Goal: Task Accomplishment & Management: Manage account settings

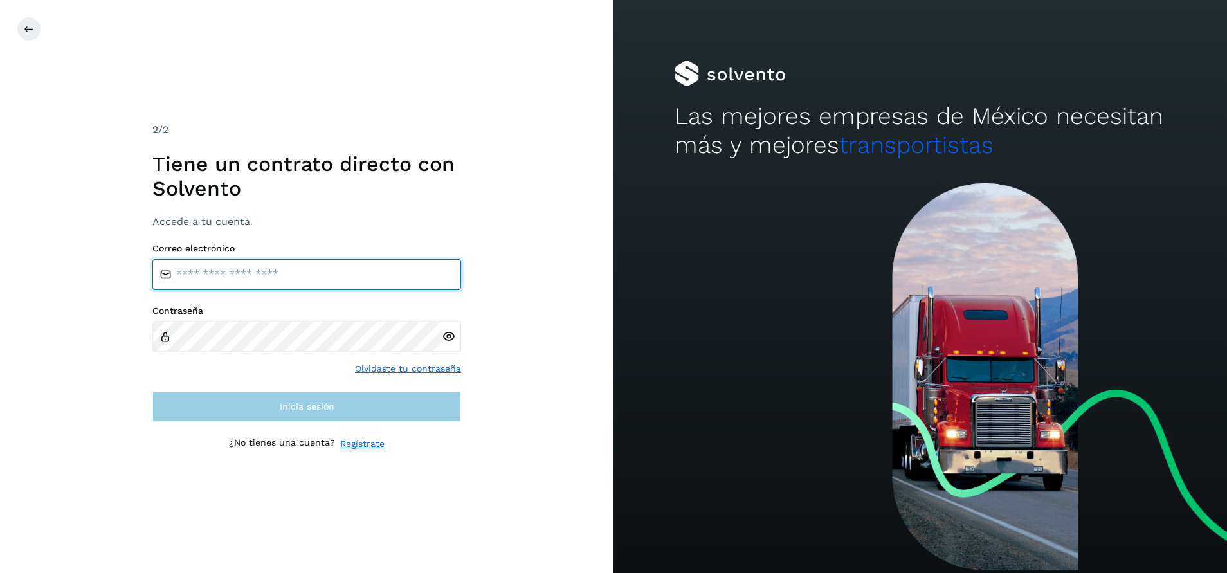
type input "**********"
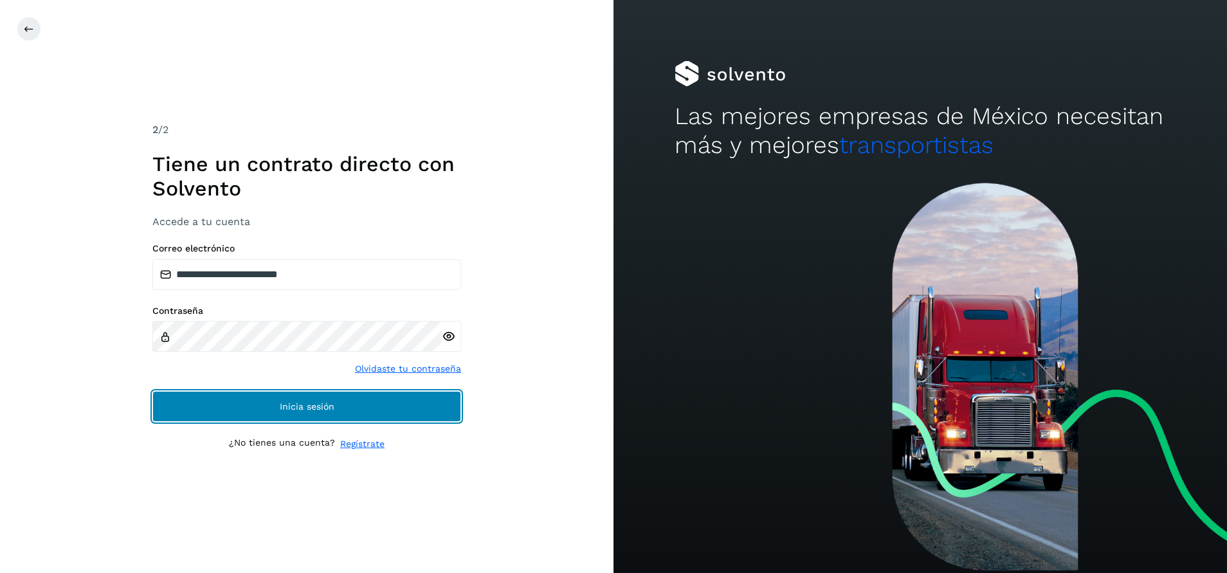
click at [327, 401] on button "Inicia sesión" at bounding box center [306, 406] width 309 height 31
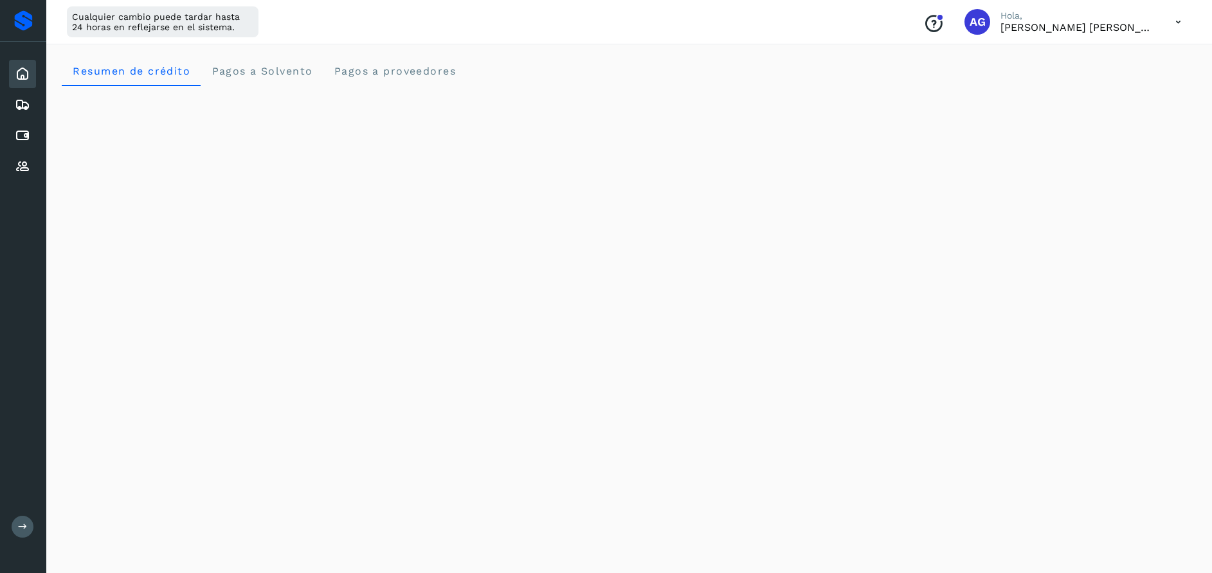
click at [26, 73] on icon at bounding box center [22, 73] width 15 height 15
click at [25, 141] on icon at bounding box center [22, 135] width 15 height 15
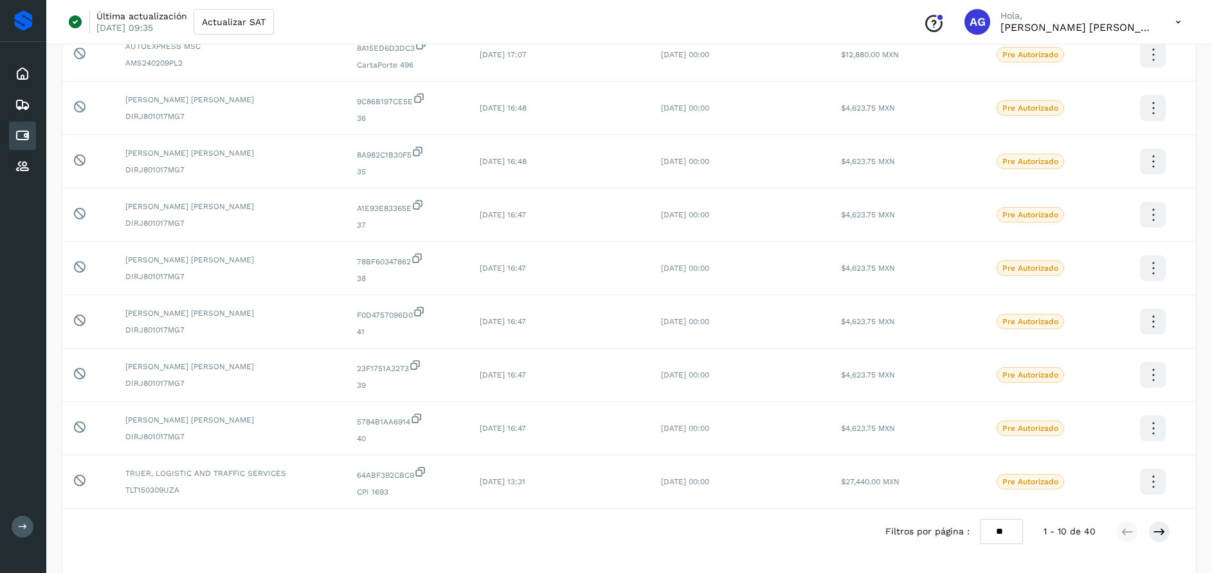
scroll to position [206, 0]
click at [1154, 530] on icon at bounding box center [1159, 529] width 13 height 13
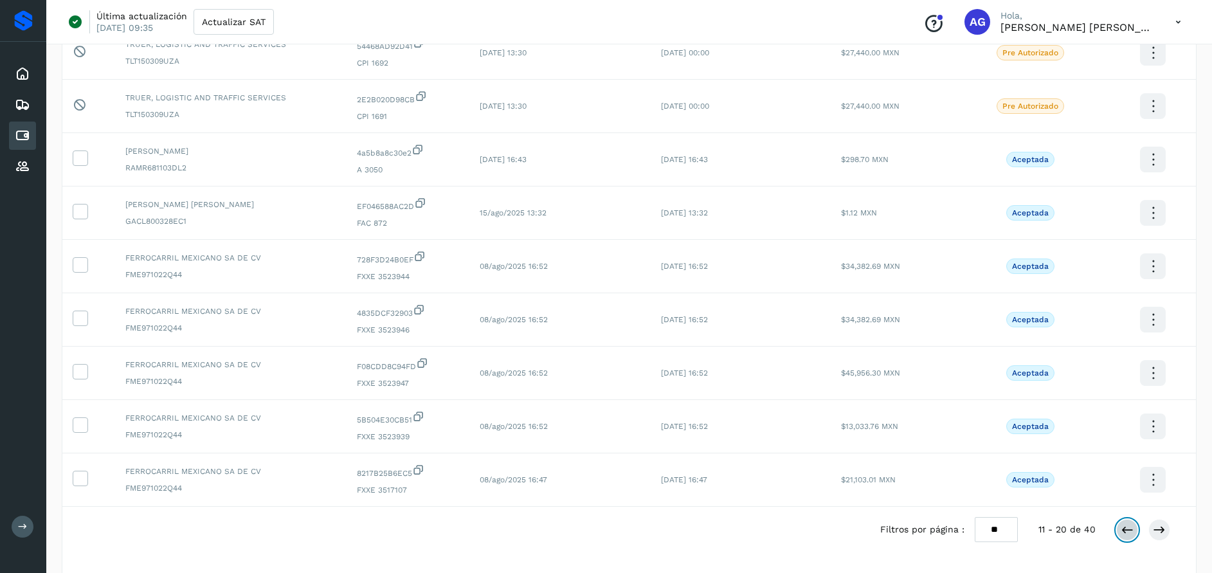
click at [1123, 529] on icon at bounding box center [1127, 529] width 13 height 13
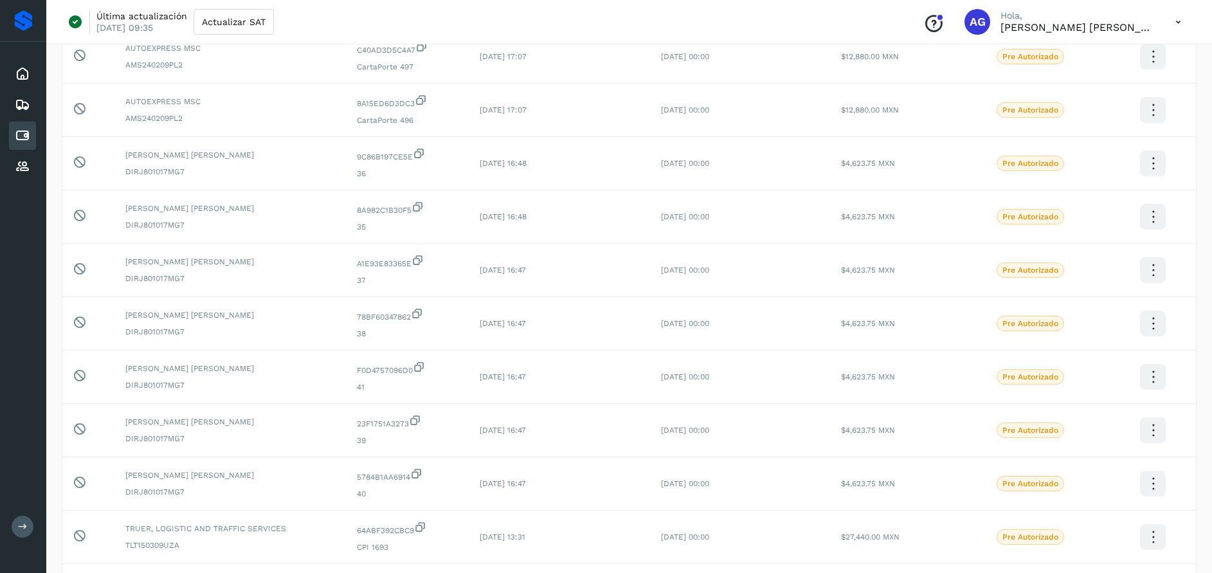
scroll to position [197, 0]
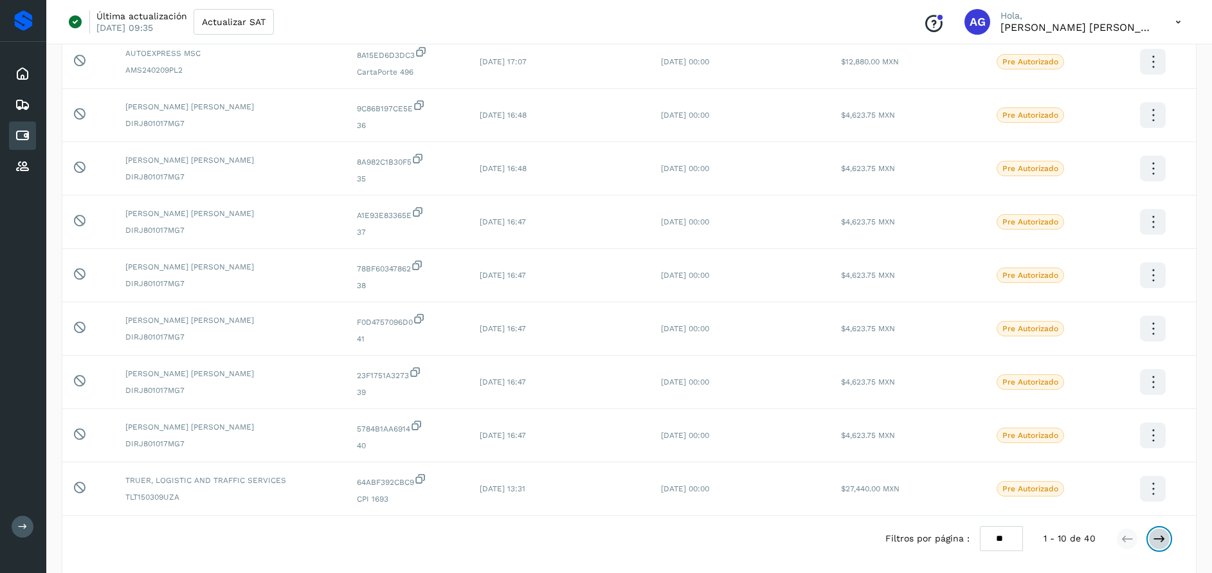
click at [1161, 536] on icon at bounding box center [1159, 538] width 13 height 13
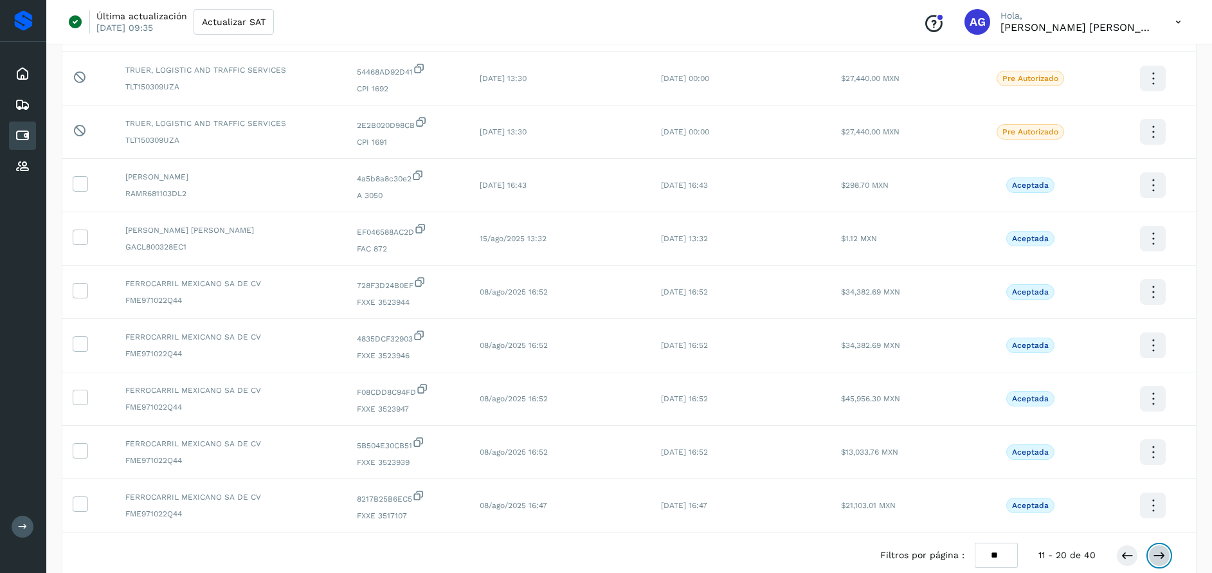
scroll to position [185, 0]
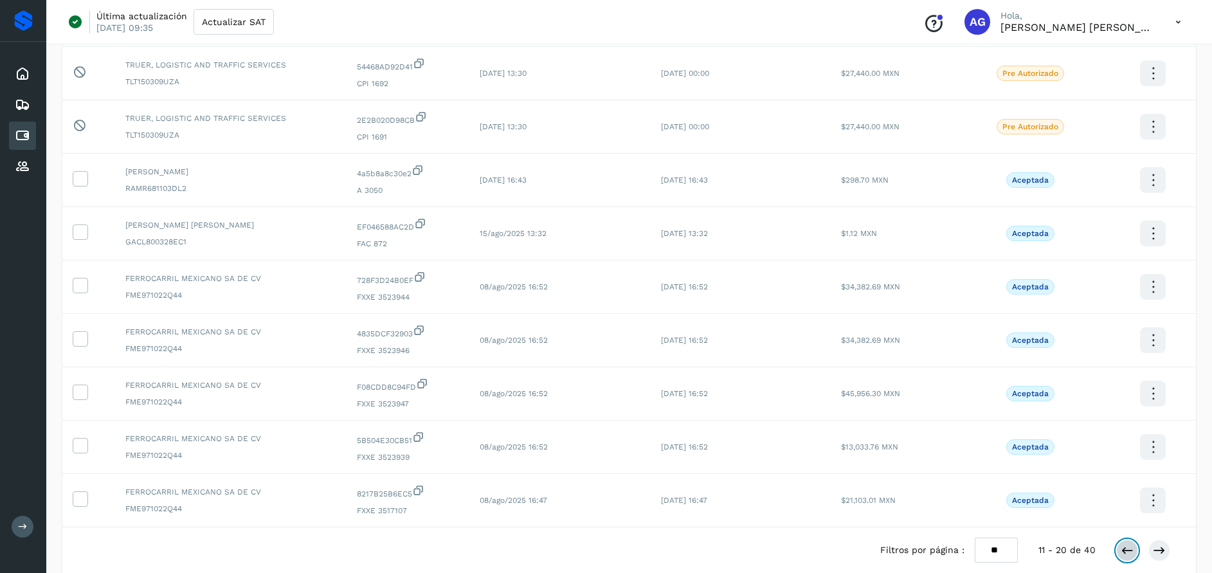
click at [1129, 550] on icon at bounding box center [1127, 550] width 13 height 13
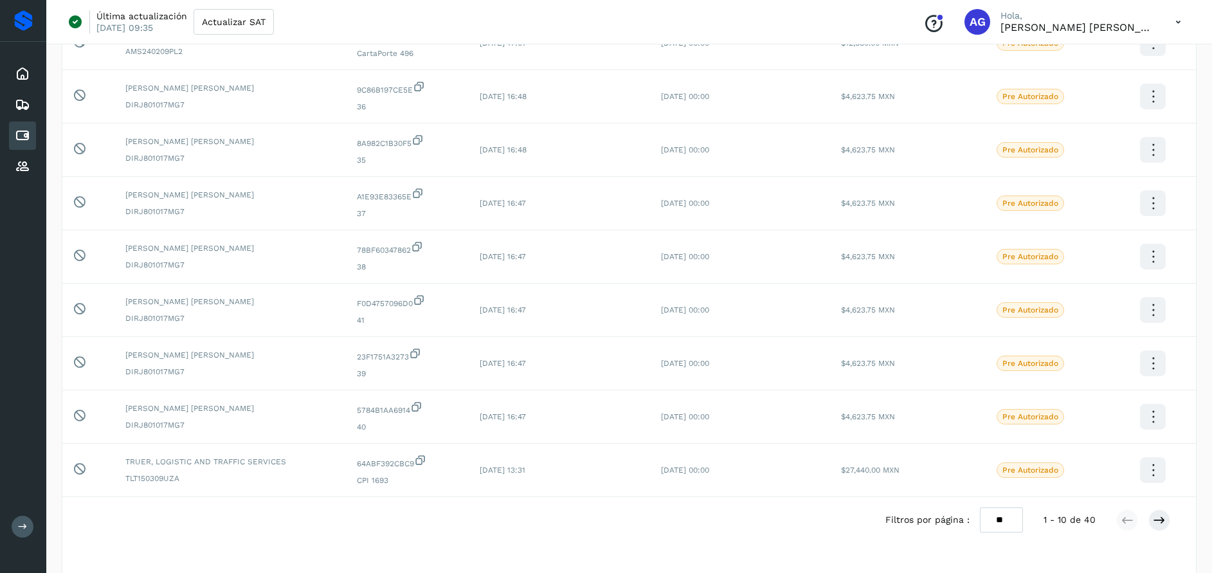
scroll to position [217, 0]
click at [1176, 19] on icon at bounding box center [1178, 22] width 26 height 26
click at [1108, 83] on div "Cerrar sesión" at bounding box center [1114, 83] width 153 height 24
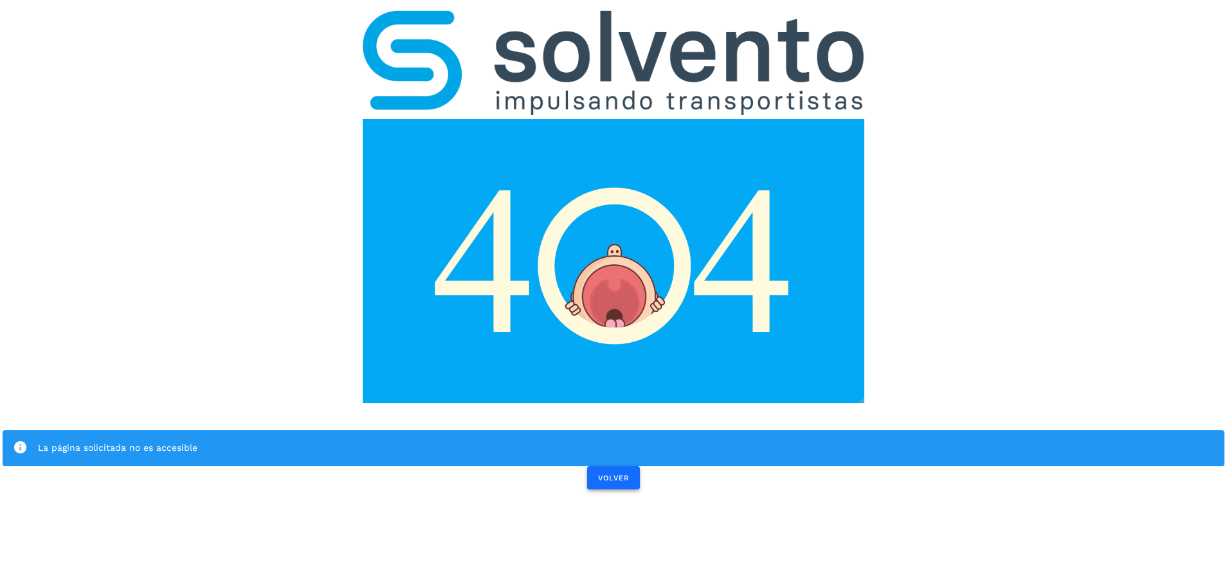
click at [625, 476] on span "VOLVER" at bounding box center [613, 477] width 32 height 9
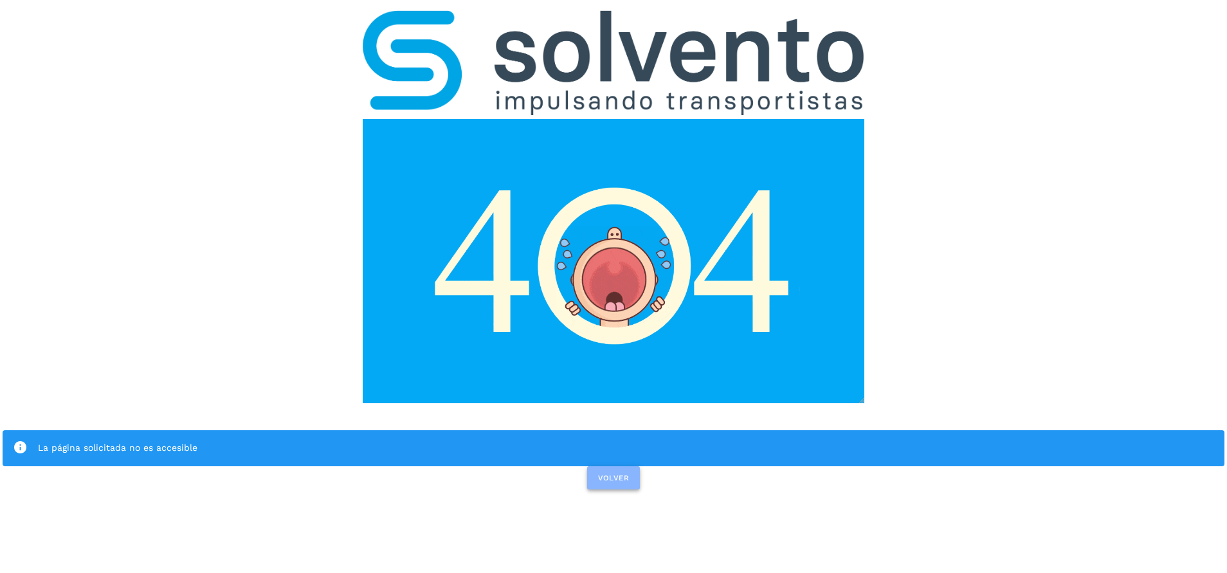
click at [624, 476] on span "VOLVER" at bounding box center [613, 477] width 32 height 9
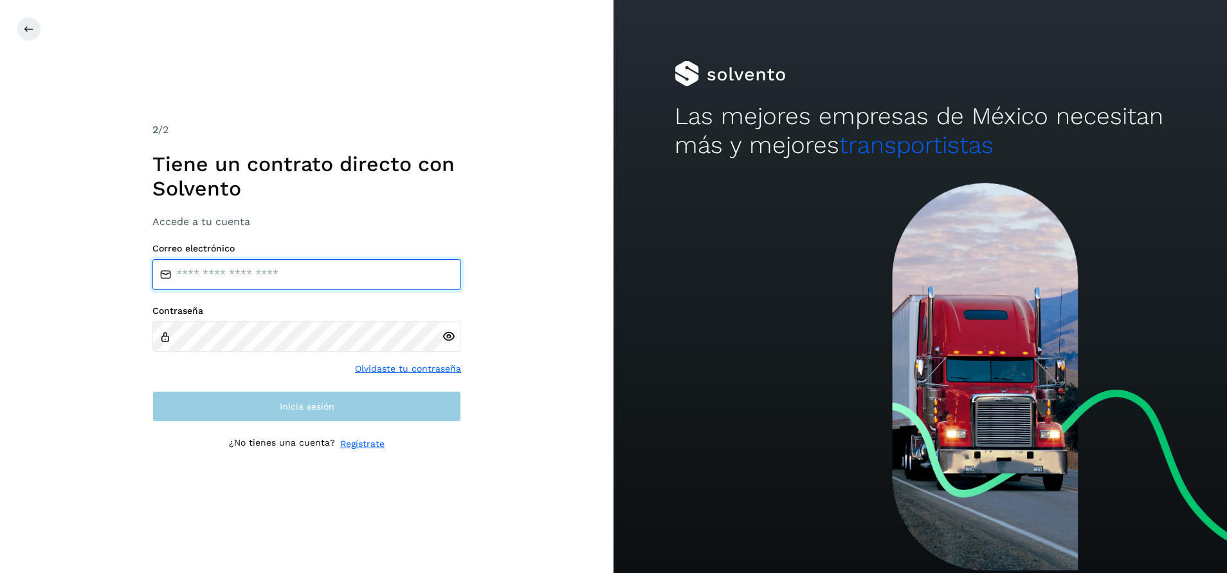
type input "**********"
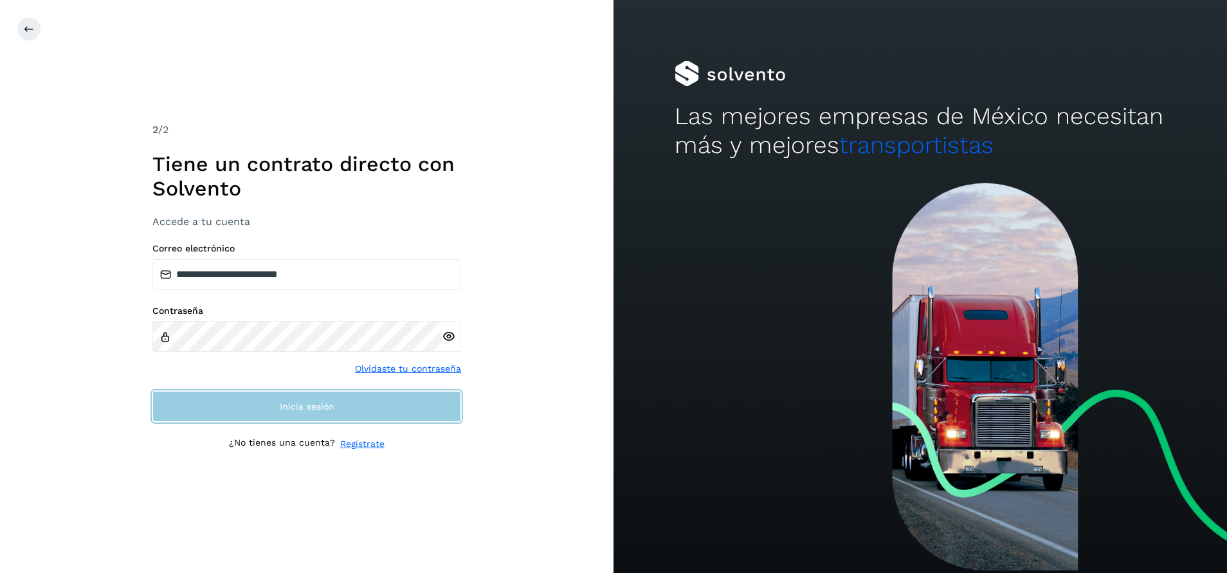
click at [329, 408] on span "Inicia sesión" at bounding box center [307, 406] width 55 height 9
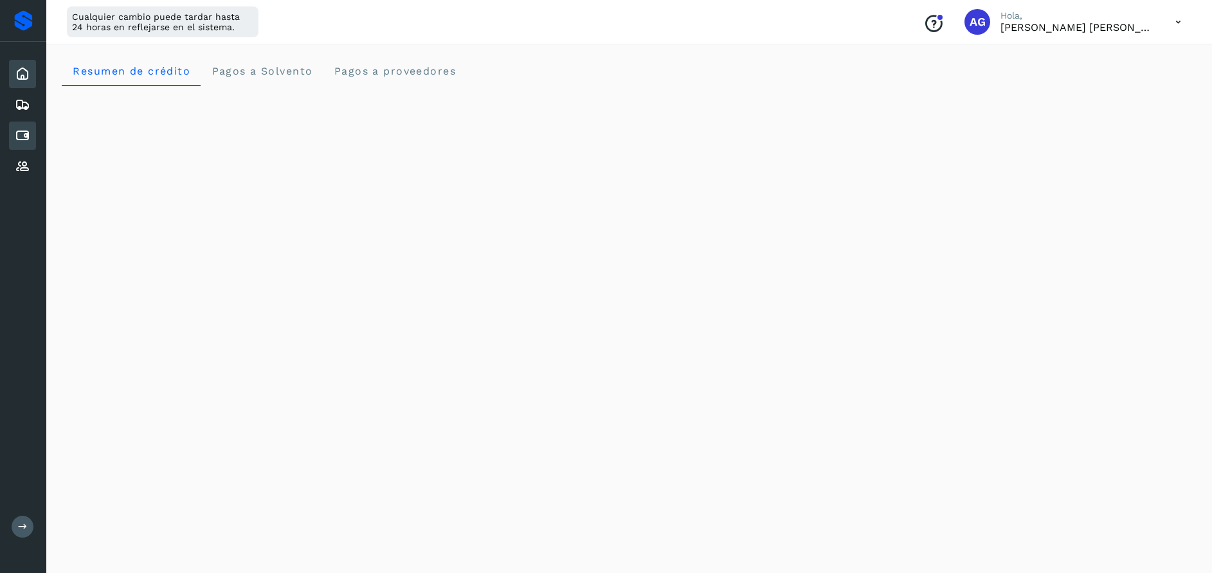
click at [19, 137] on icon at bounding box center [22, 135] width 15 height 15
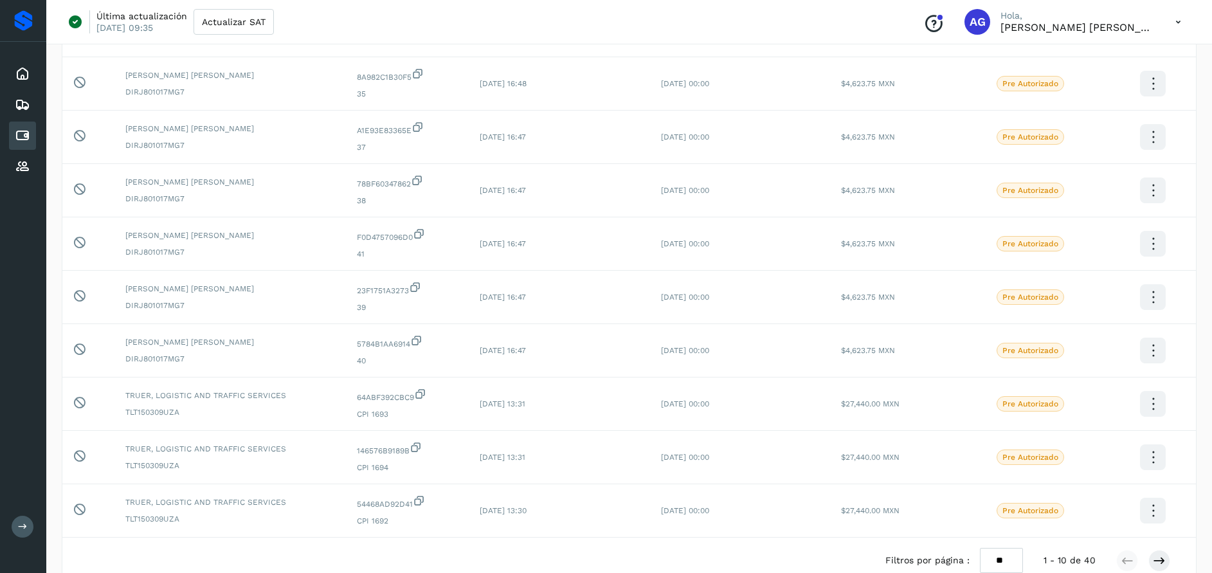
scroll to position [208, 0]
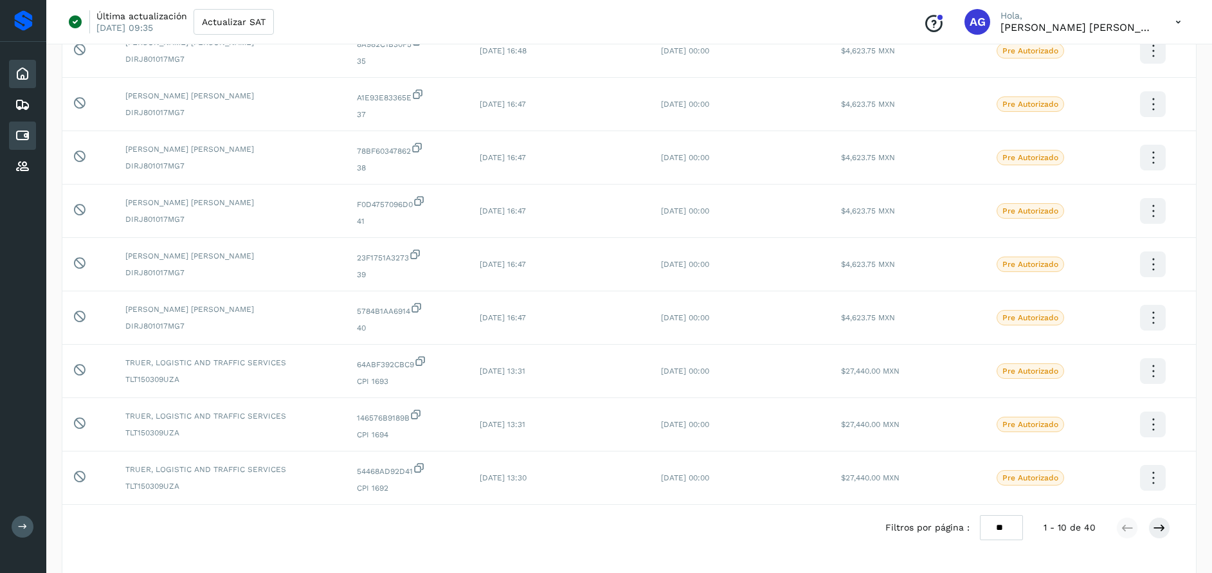
click at [24, 75] on icon at bounding box center [22, 73] width 15 height 15
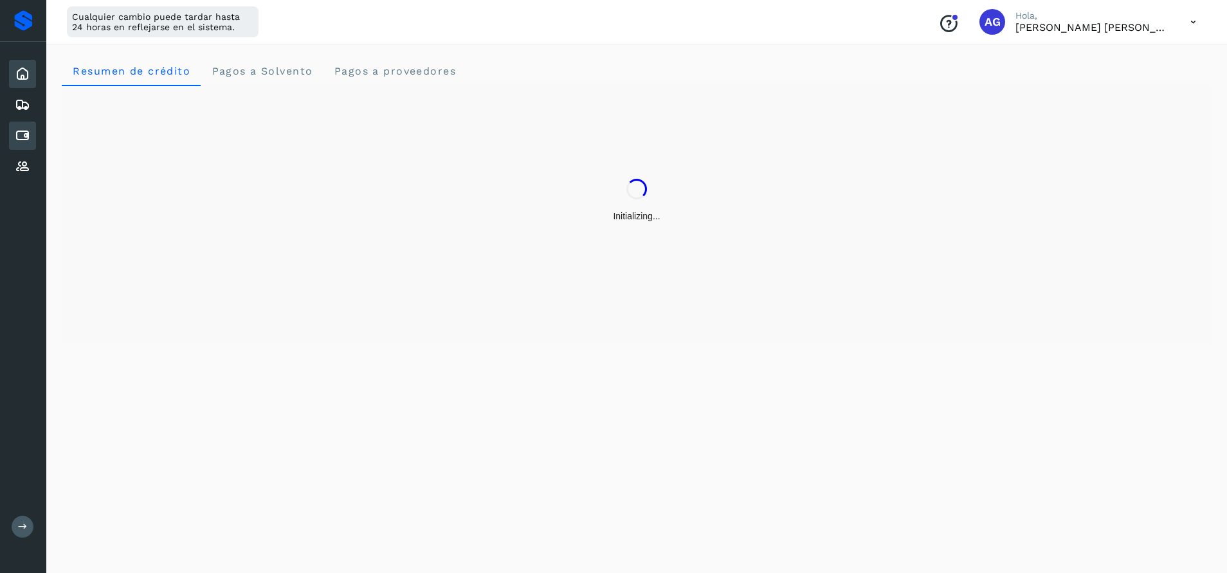
click at [28, 136] on icon at bounding box center [22, 135] width 15 height 15
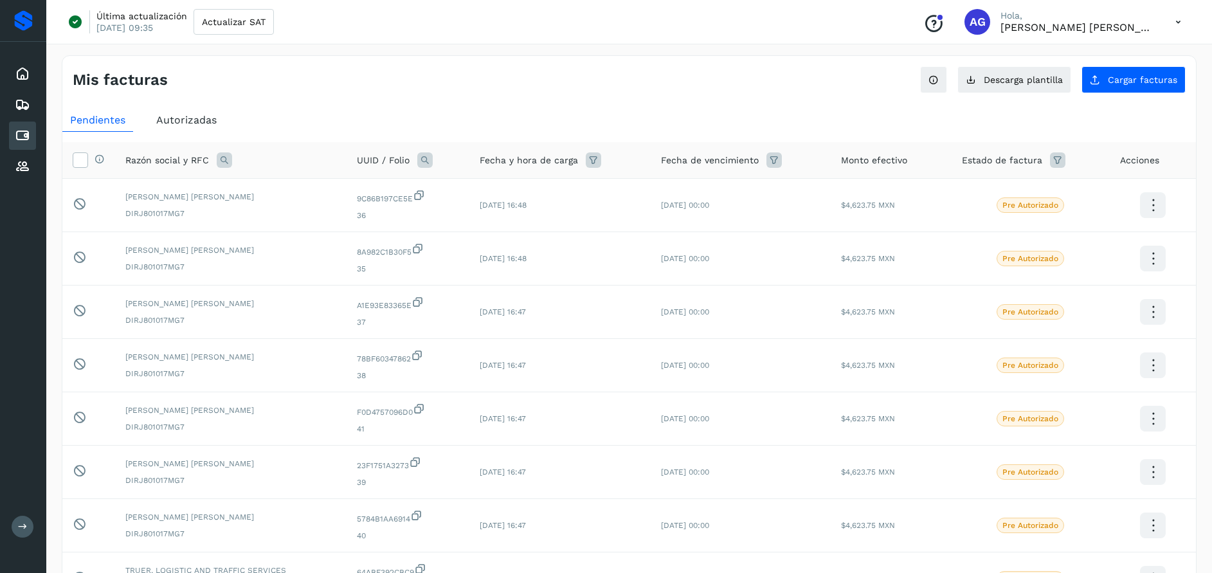
click at [1181, 30] on icon at bounding box center [1178, 22] width 26 height 26
click at [1128, 82] on div "Cerrar sesión" at bounding box center [1114, 83] width 153 height 24
